Goal: Transaction & Acquisition: Subscribe to service/newsletter

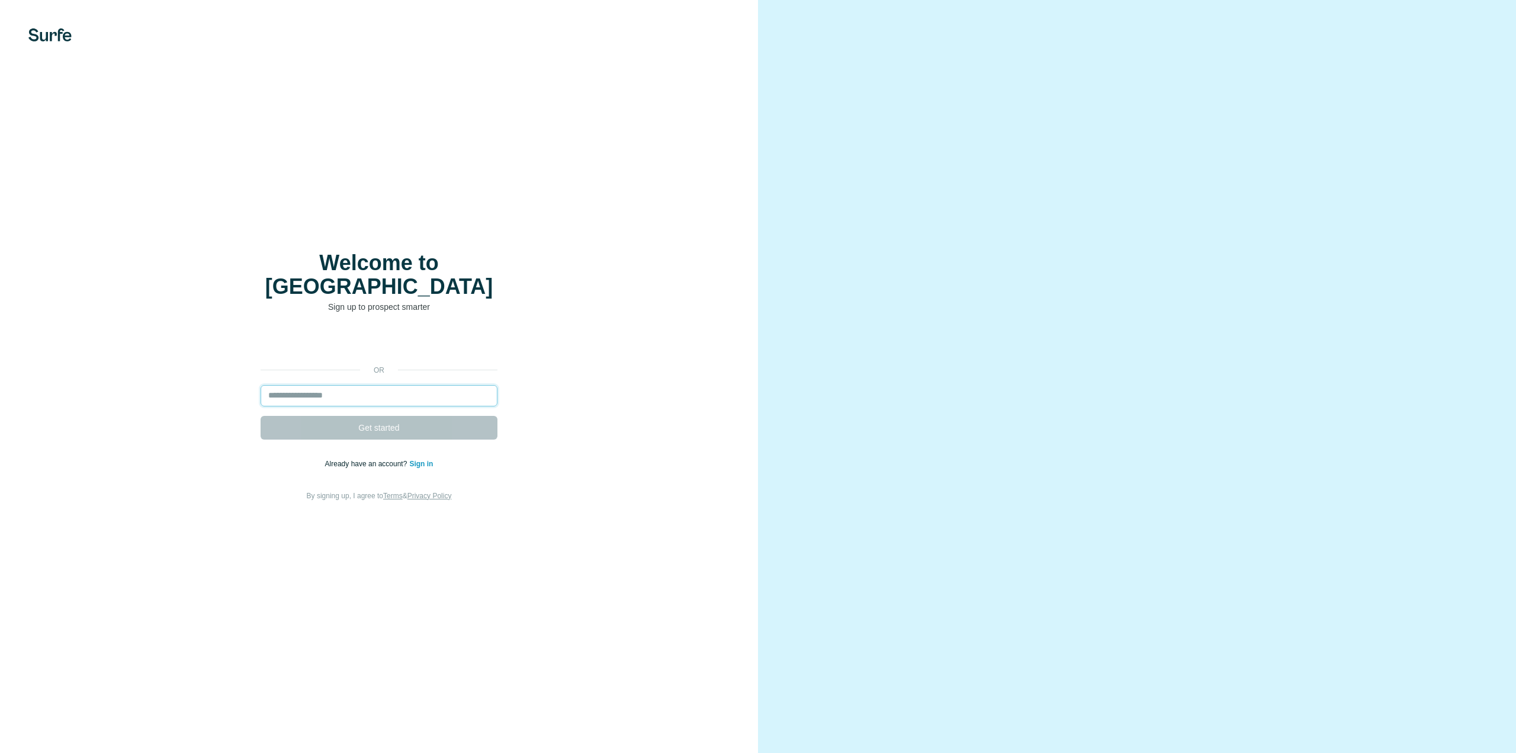
click at [390, 385] on input "email" at bounding box center [379, 395] width 237 height 21
type input "**********"
click at [397, 422] on span "Get started" at bounding box center [378, 428] width 41 height 12
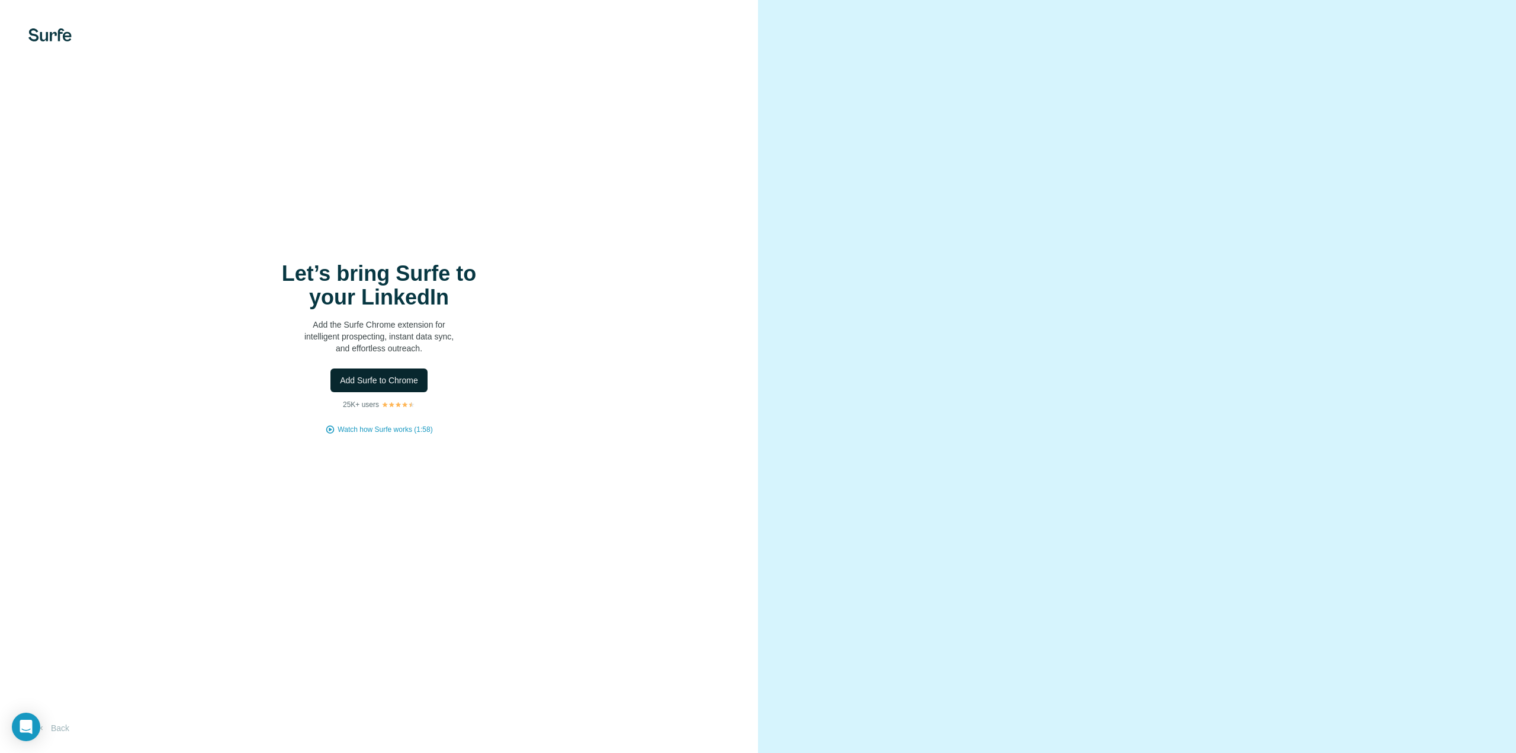
click at [398, 385] on span "Add Surfe to Chrome" at bounding box center [379, 380] width 78 height 12
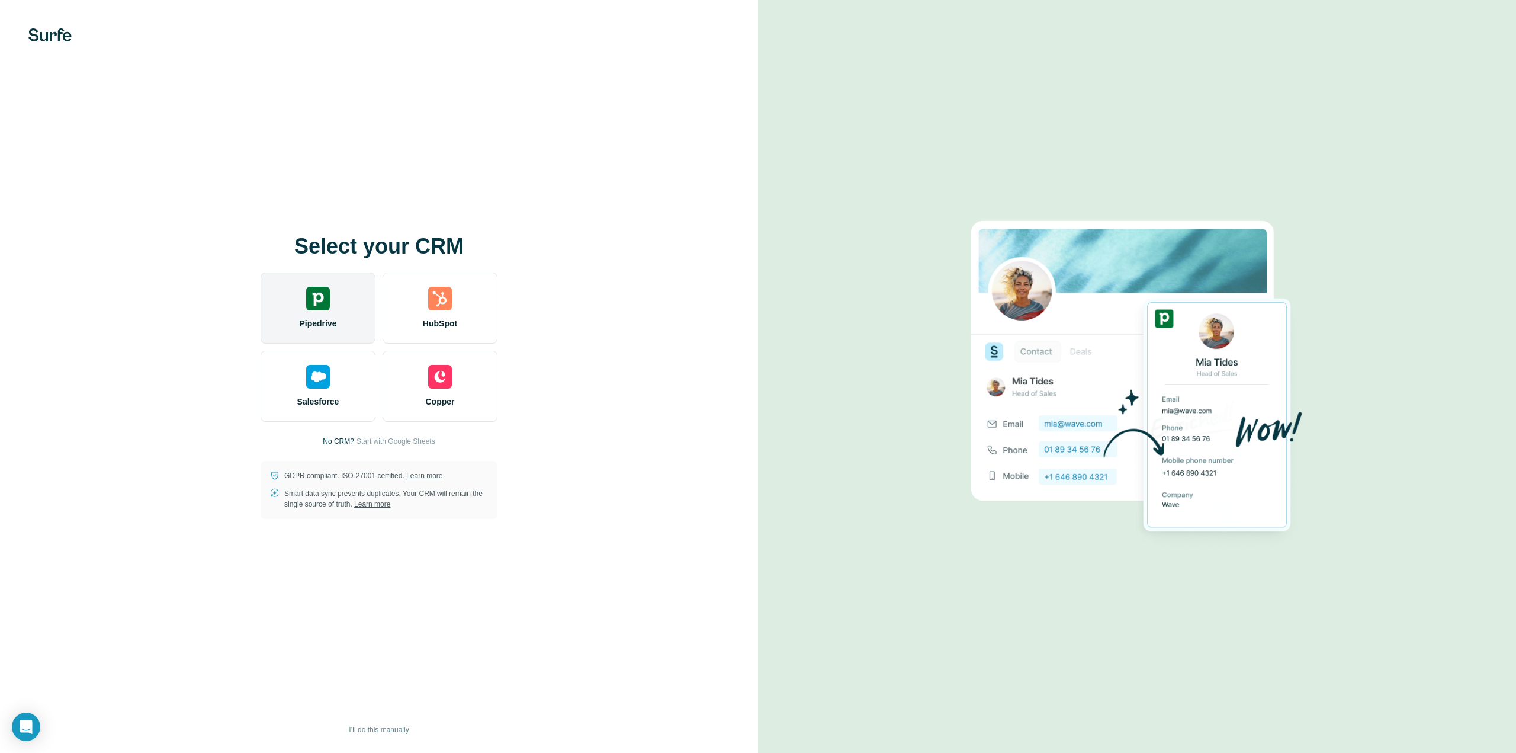
click at [332, 315] on div "Pipedrive" at bounding box center [318, 307] width 115 height 71
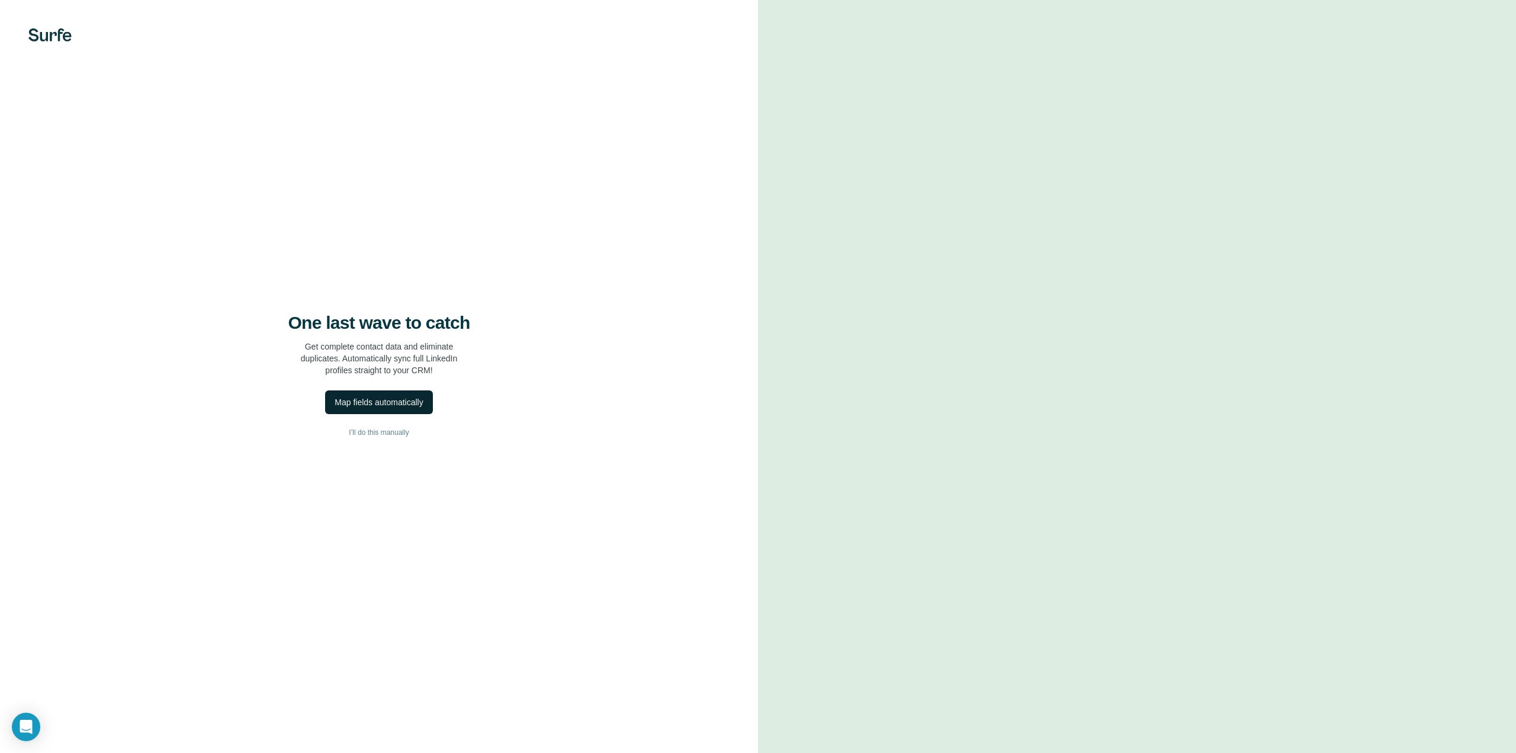
click at [412, 399] on div "Map fields automatically" at bounding box center [379, 402] width 88 height 12
